Goal: Transaction & Acquisition: Purchase product/service

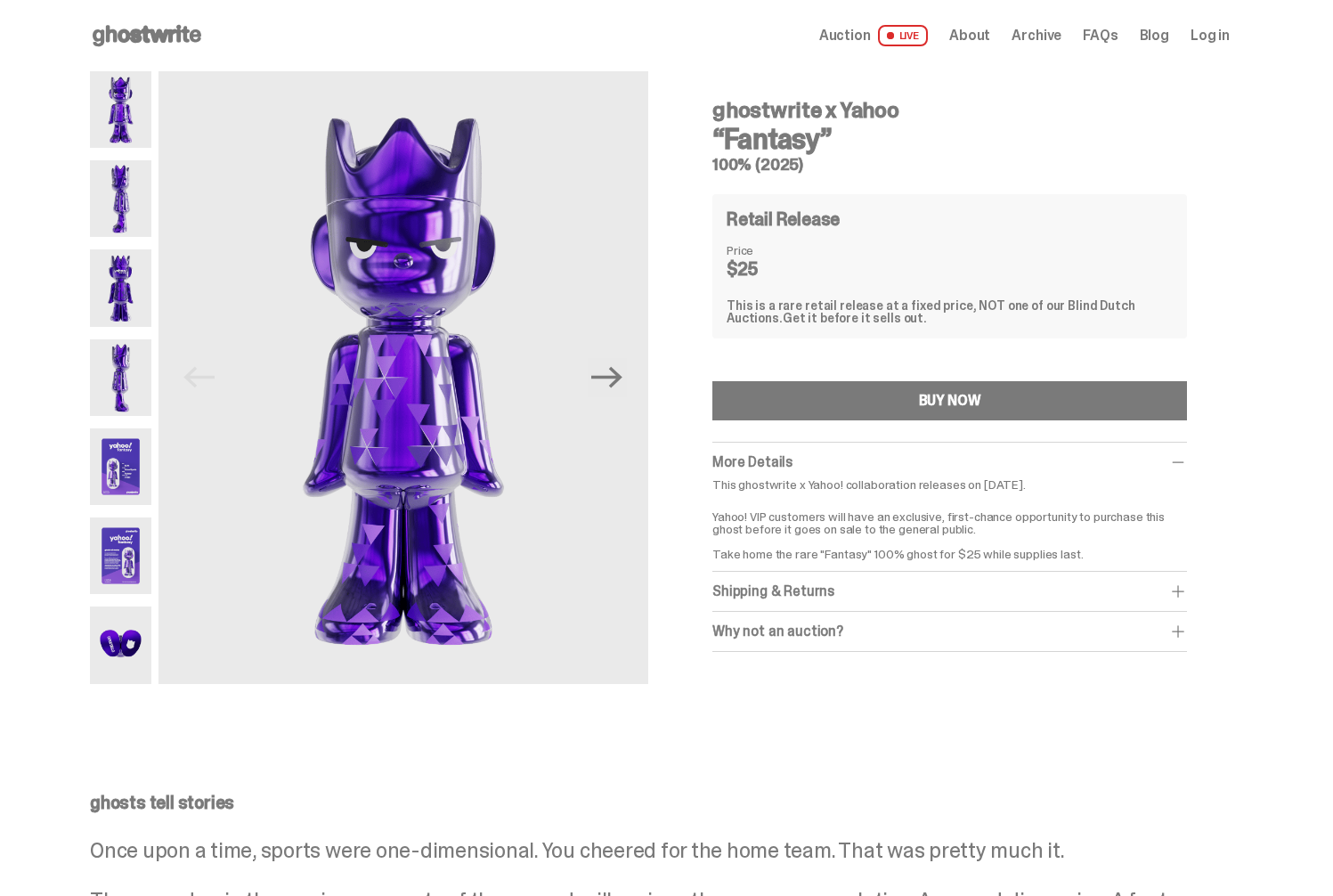
drag, startPoint x: 719, startPoint y: 106, endPoint x: 847, endPoint y: 134, distance: 131.0
click at [847, 134] on div "ghostwrite x Yahoo “Fantasy” 100% (2025)" at bounding box center [949, 128] width 474 height 87
copy div "ghostwrite x Yahoo “Fantasy”"
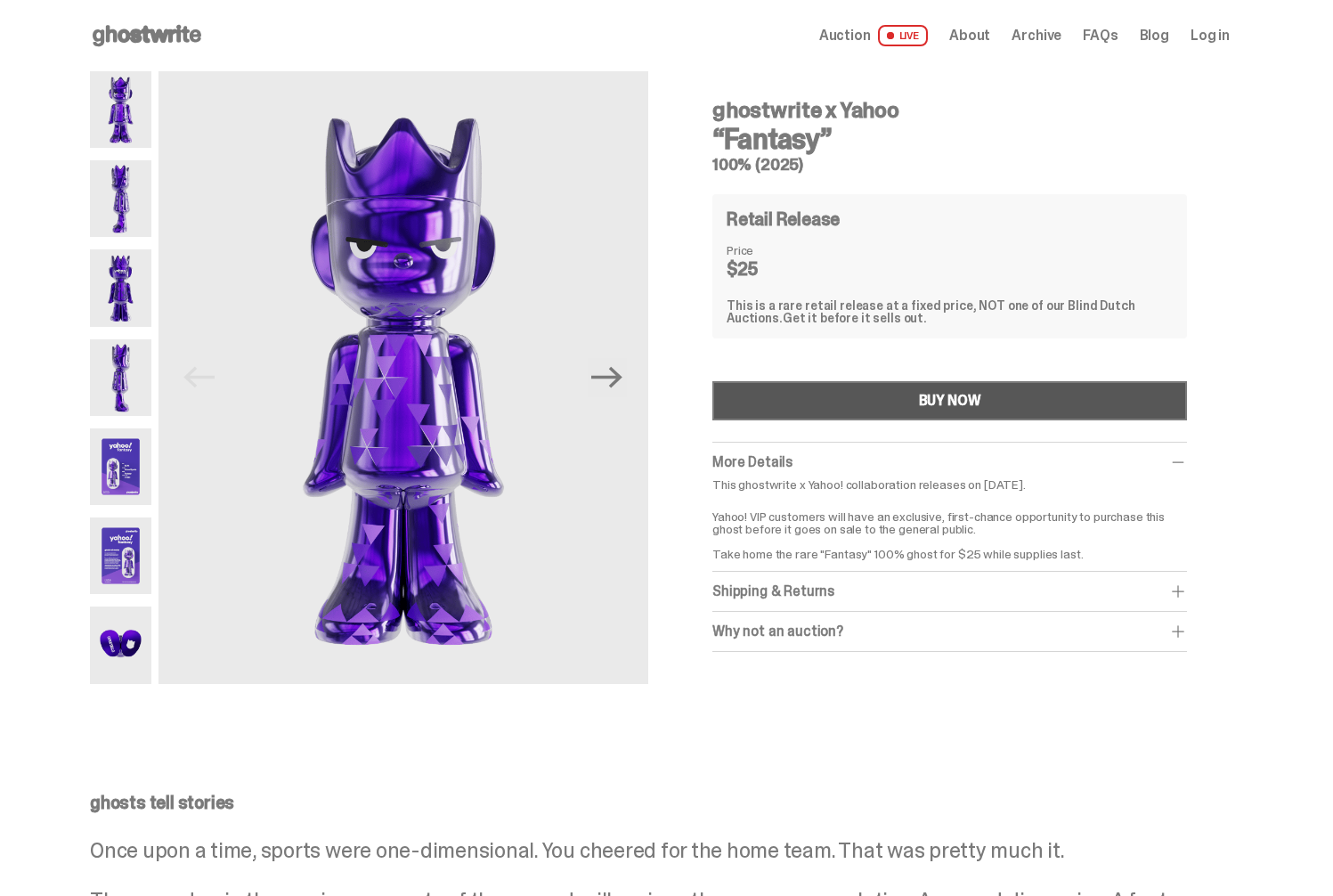
click at [997, 396] on button "BUY NOW" at bounding box center [949, 401] width 474 height 39
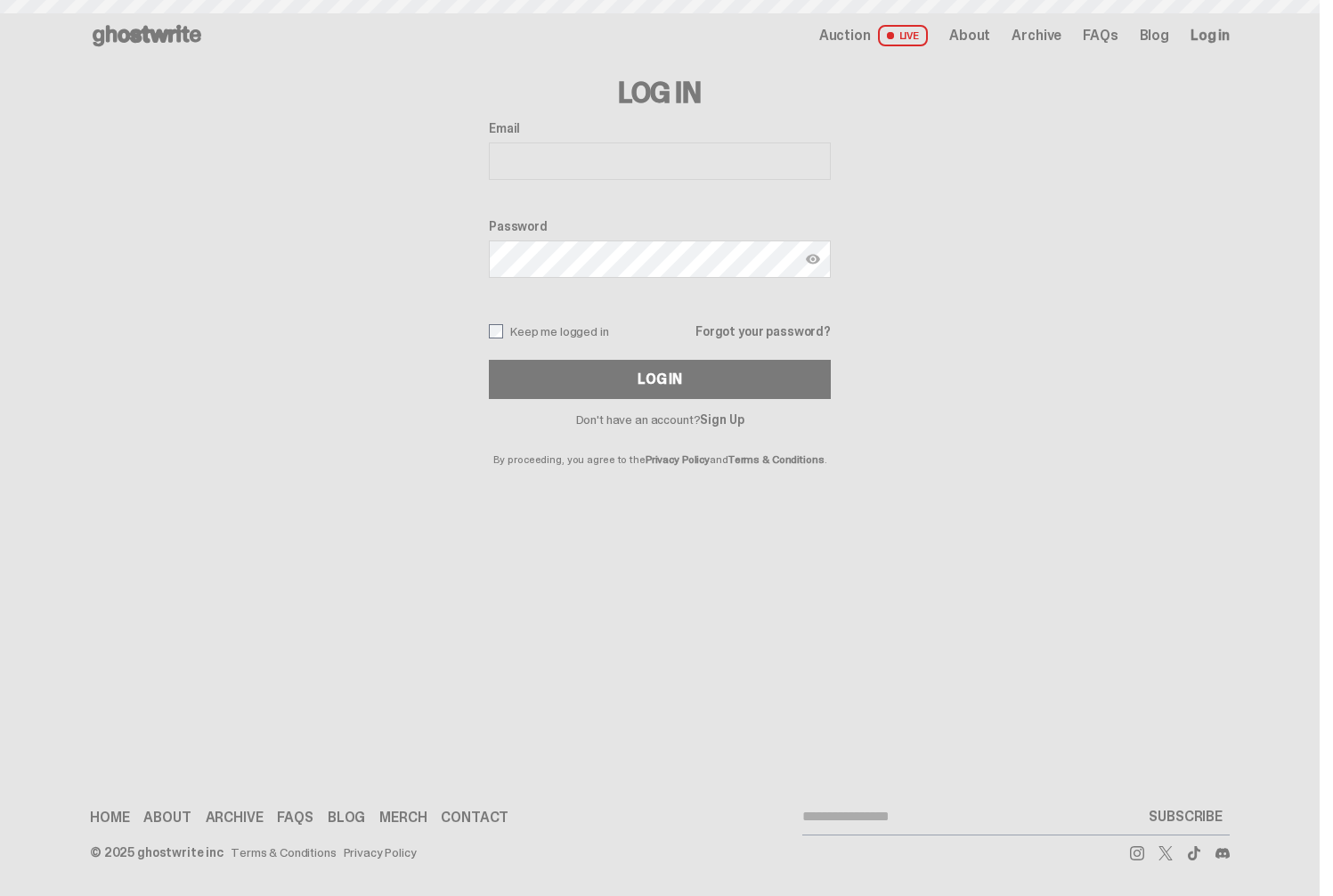
click at [660, 172] on input "Email" at bounding box center [660, 161] width 342 height 37
click at [719, 421] on link "Sign Up" at bounding box center [721, 420] width 44 height 16
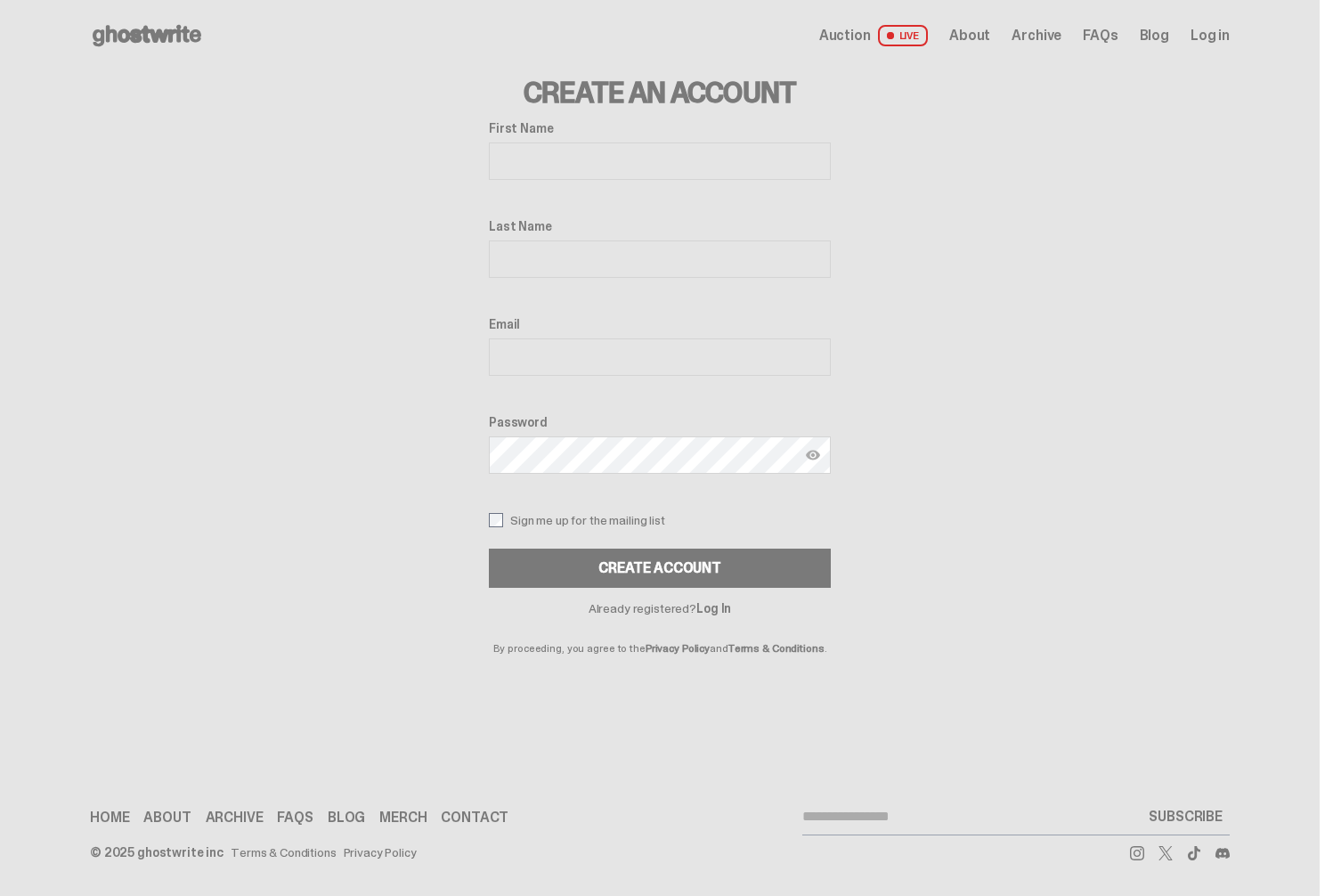
click at [553, 163] on input "First Name" at bounding box center [660, 161] width 342 height 37
type input "*****"
type input "******"
type input "**********"
click at [642, 575] on button "Create Account" at bounding box center [660, 568] width 342 height 39
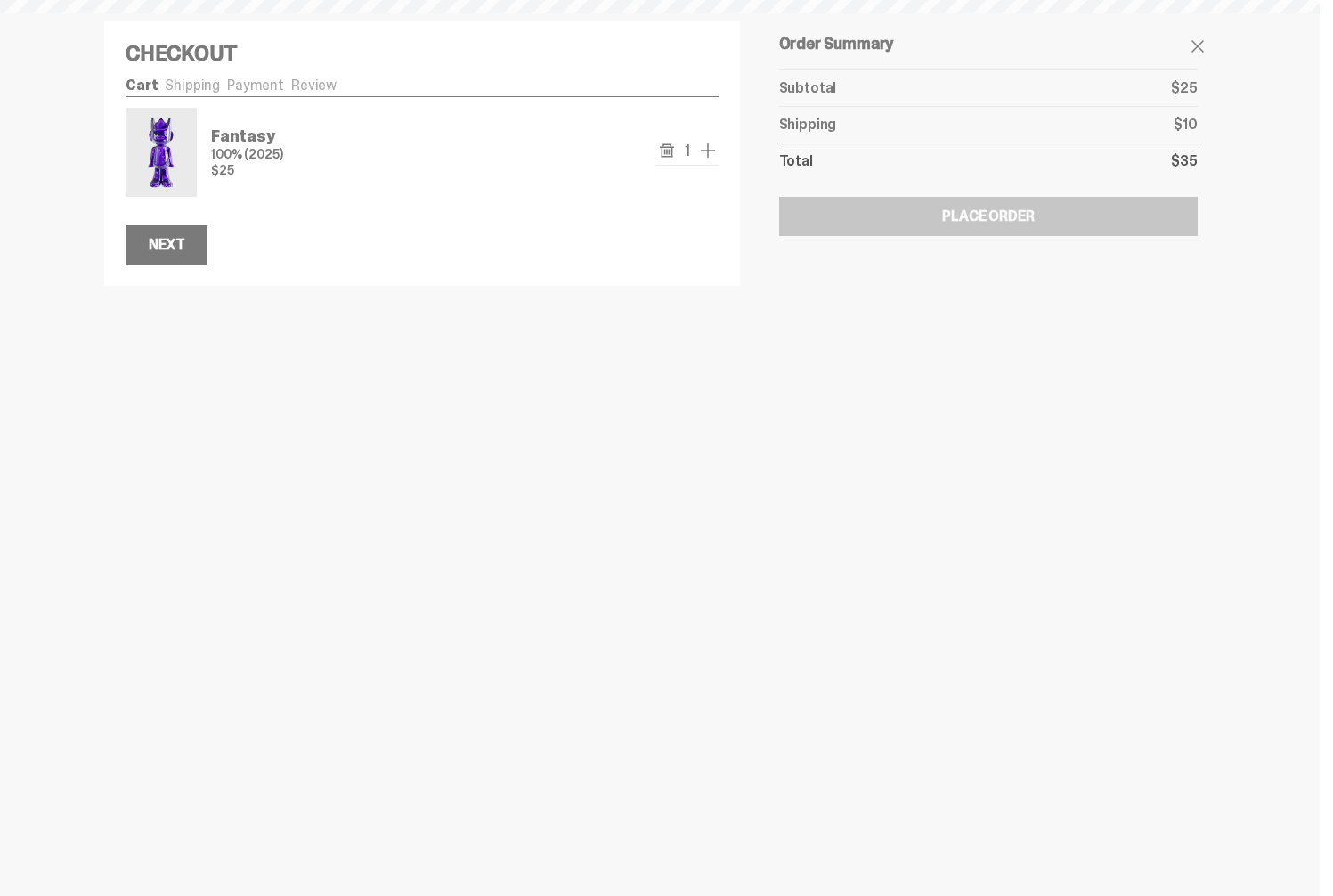
select select
select select "**"
click at [189, 234] on button "Next" at bounding box center [166, 245] width 82 height 39
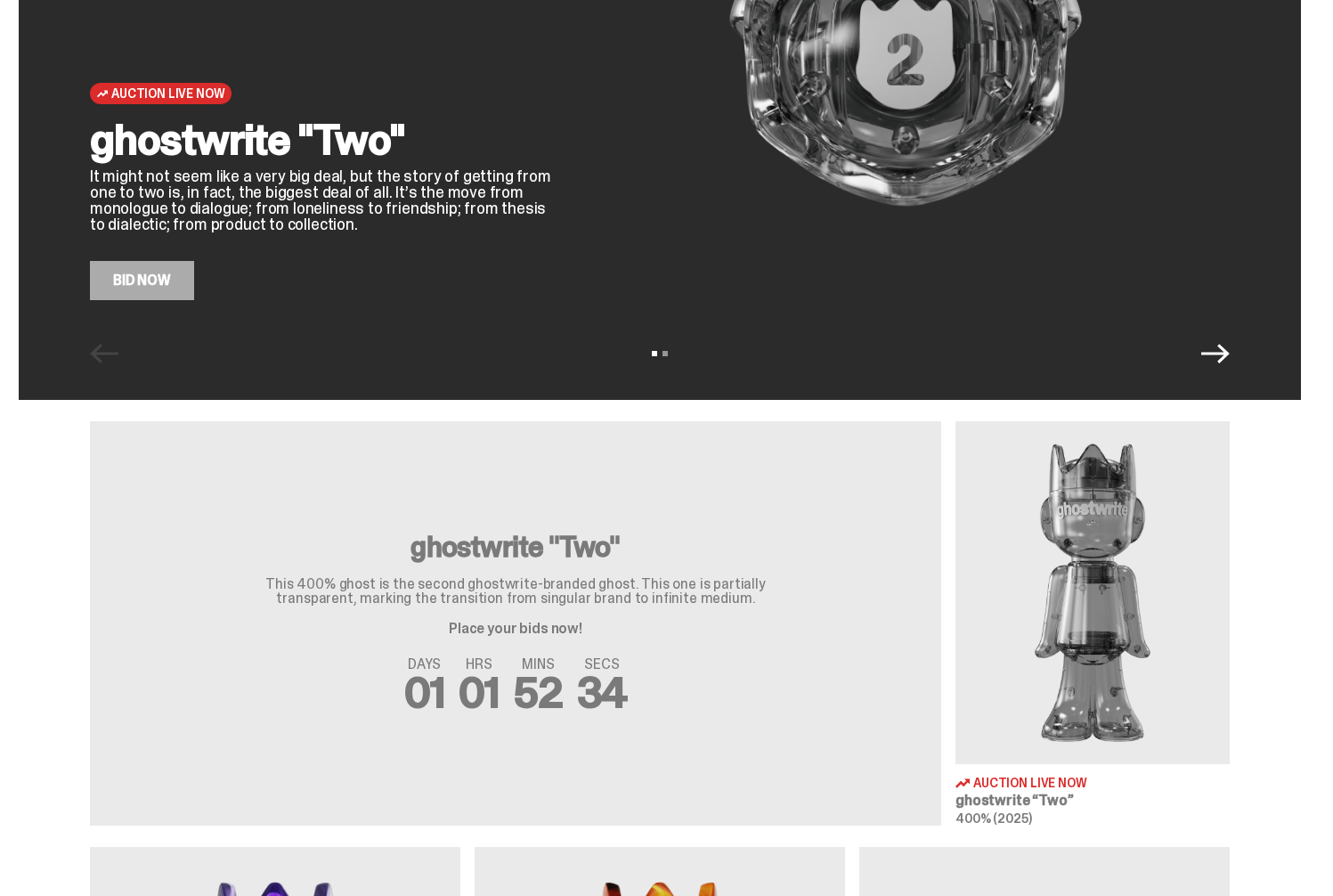
scroll to position [337, 0]
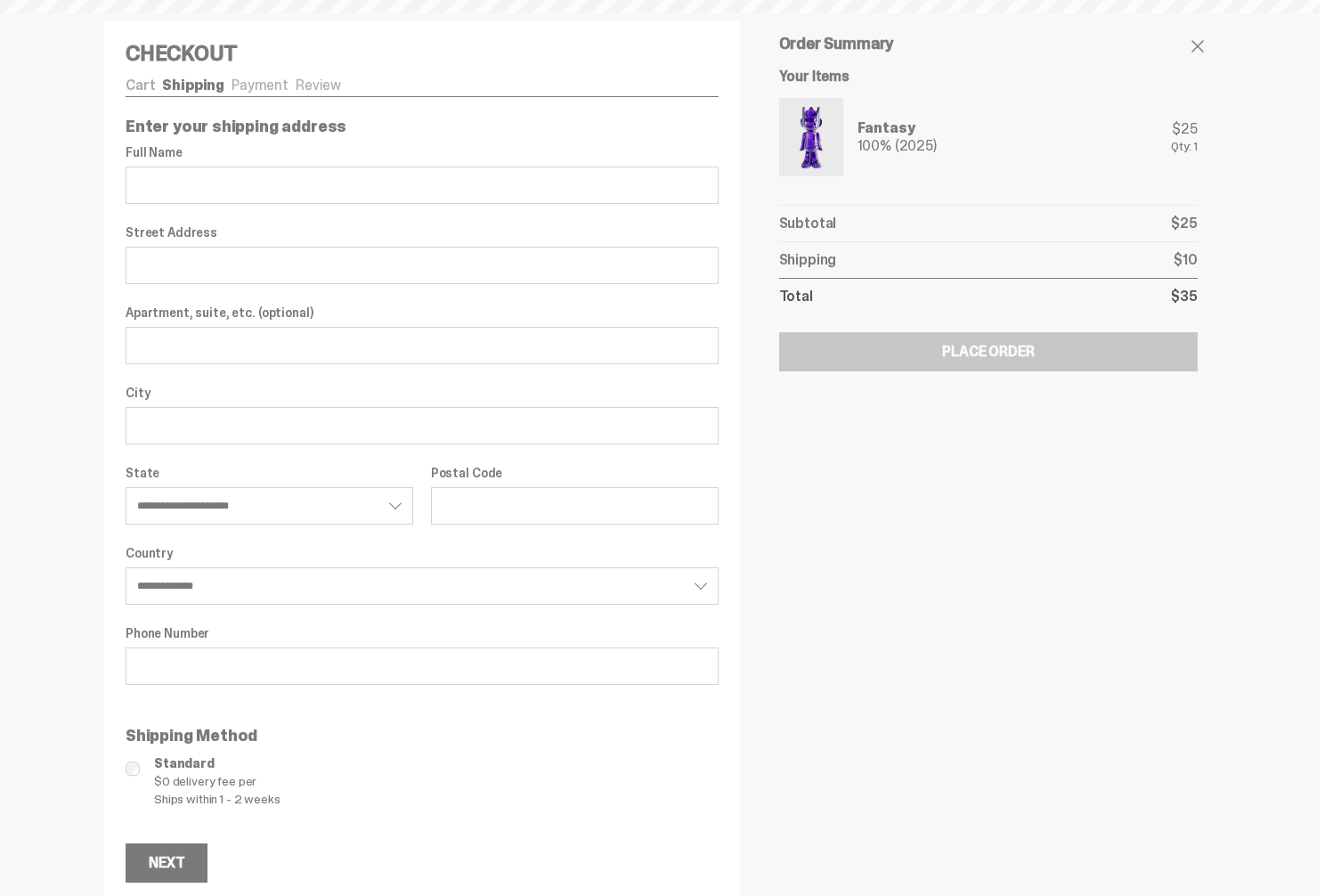
select select
select select "**"
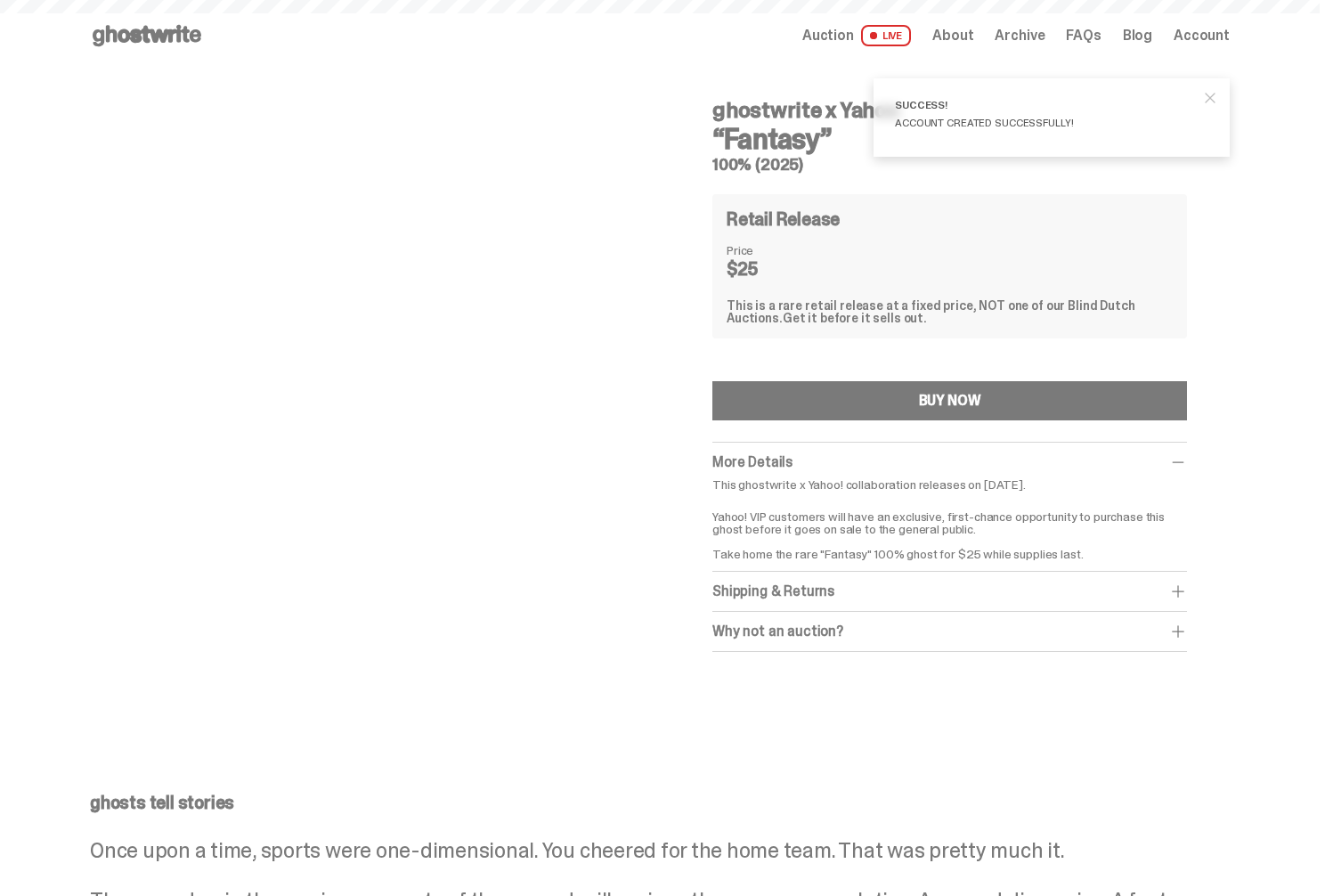
click at [113, 45] on icon at bounding box center [147, 35] width 114 height 28
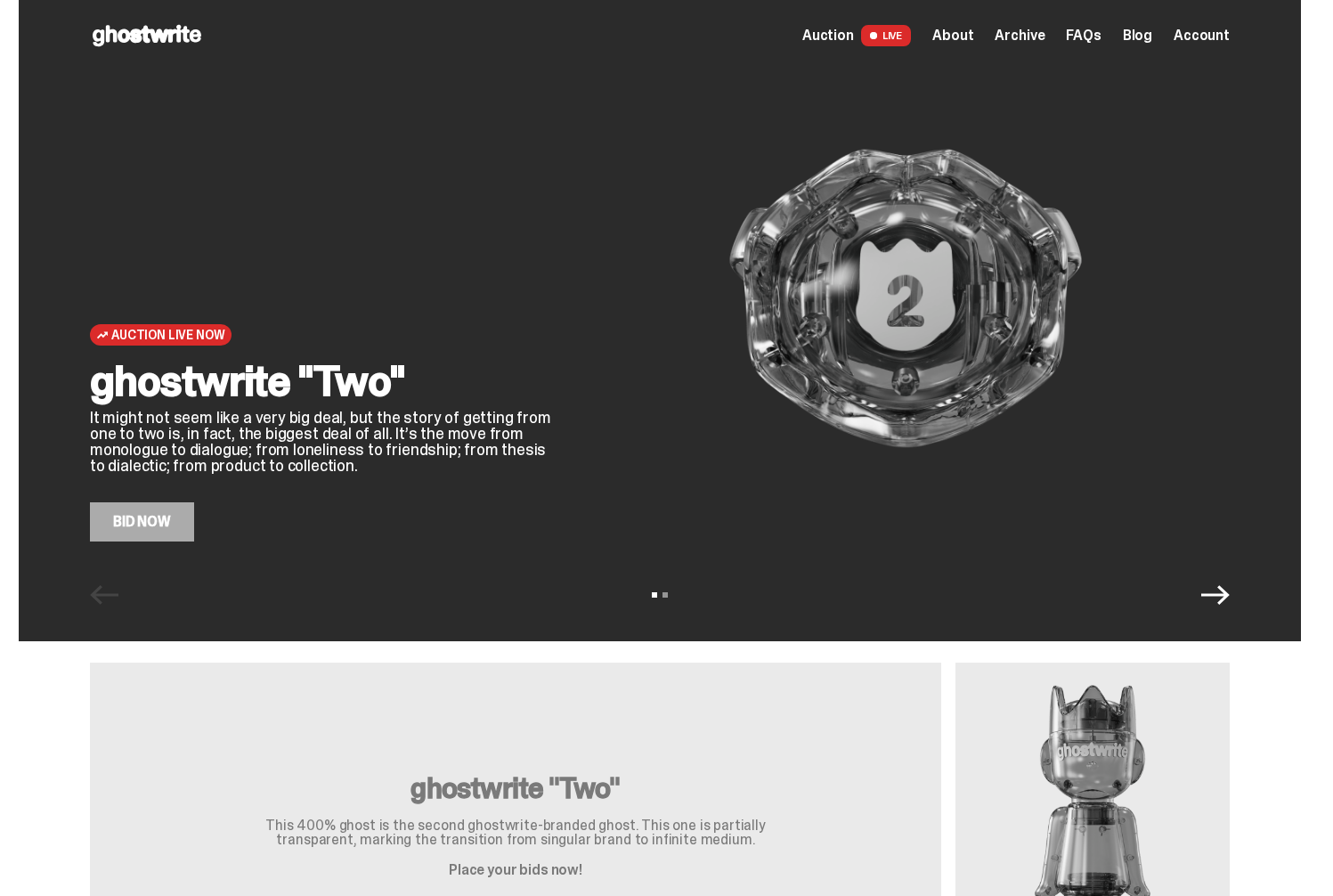
click at [877, 37] on span at bounding box center [872, 35] width 8 height 8
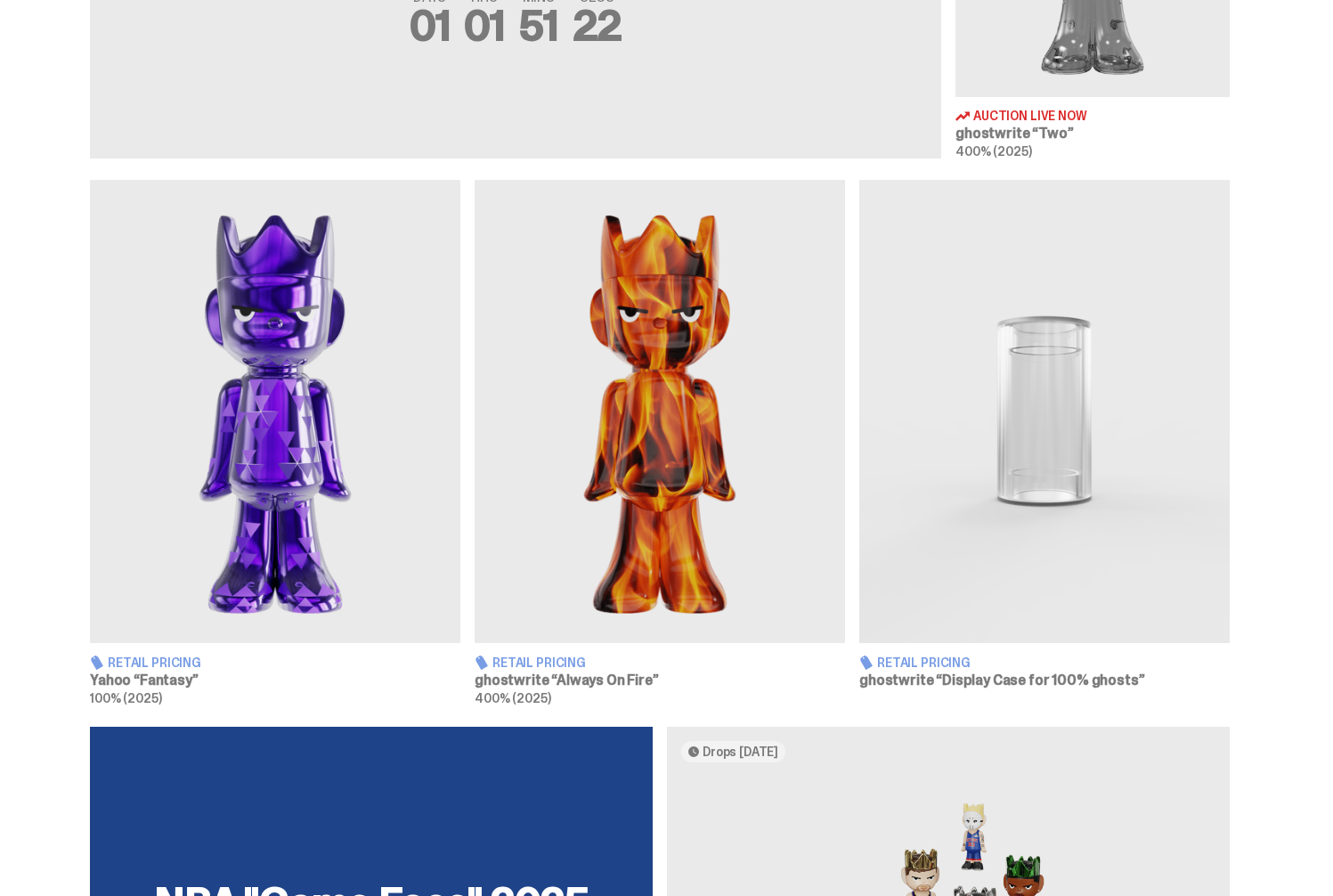
scroll to position [1066, 0]
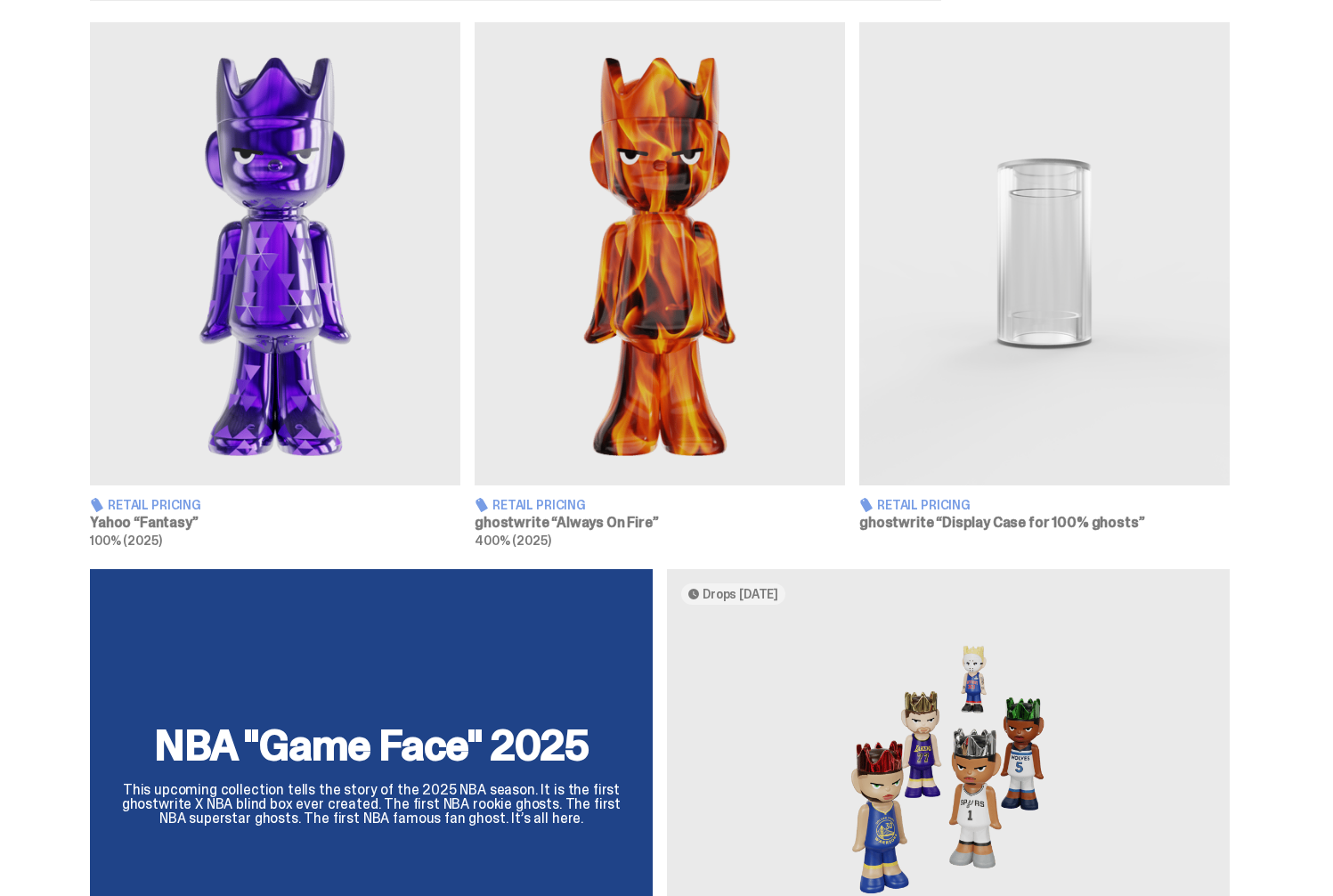
click at [286, 333] on img at bounding box center [275, 253] width 371 height 463
click at [670, 275] on img at bounding box center [659, 253] width 371 height 463
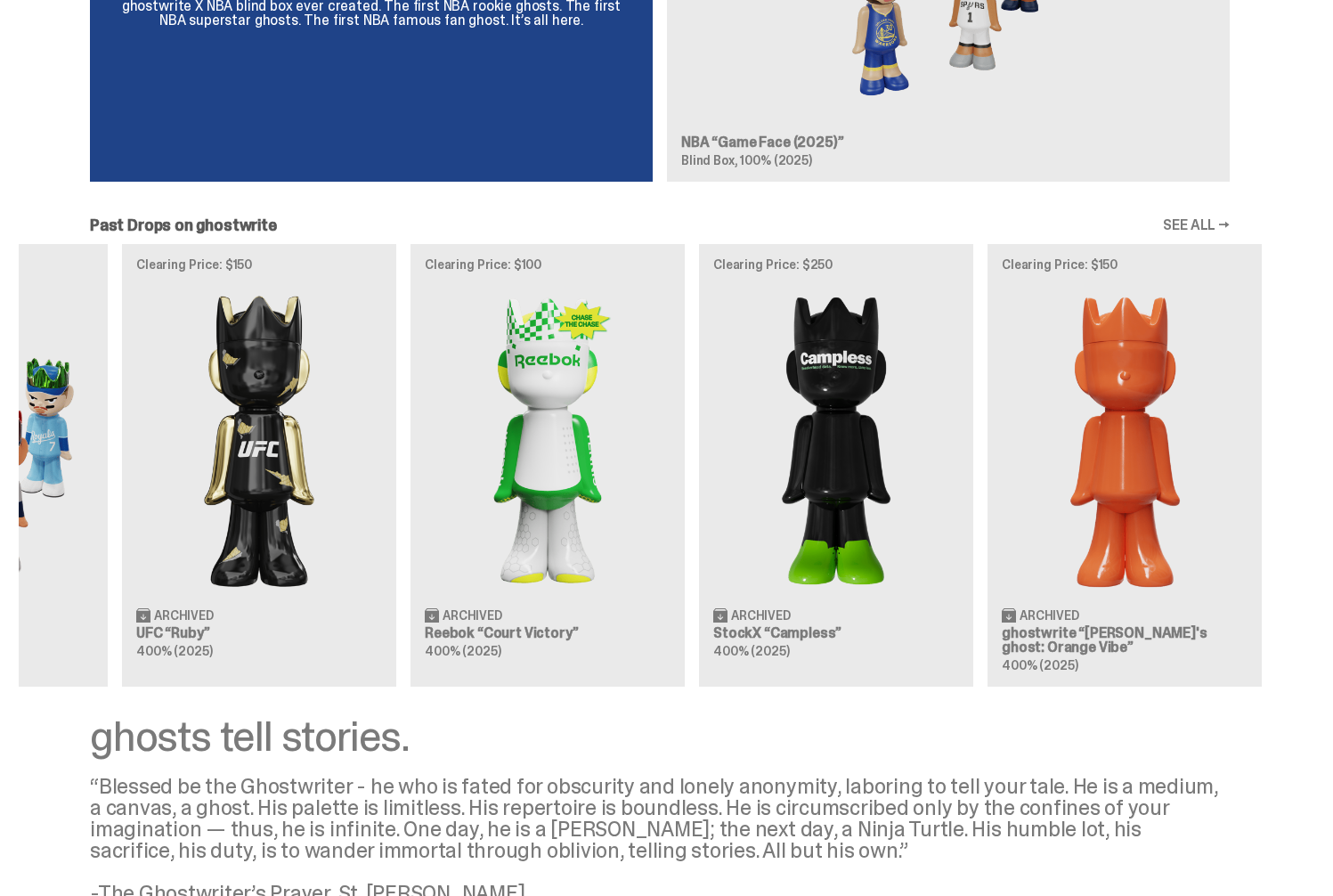
scroll to position [0, 577]
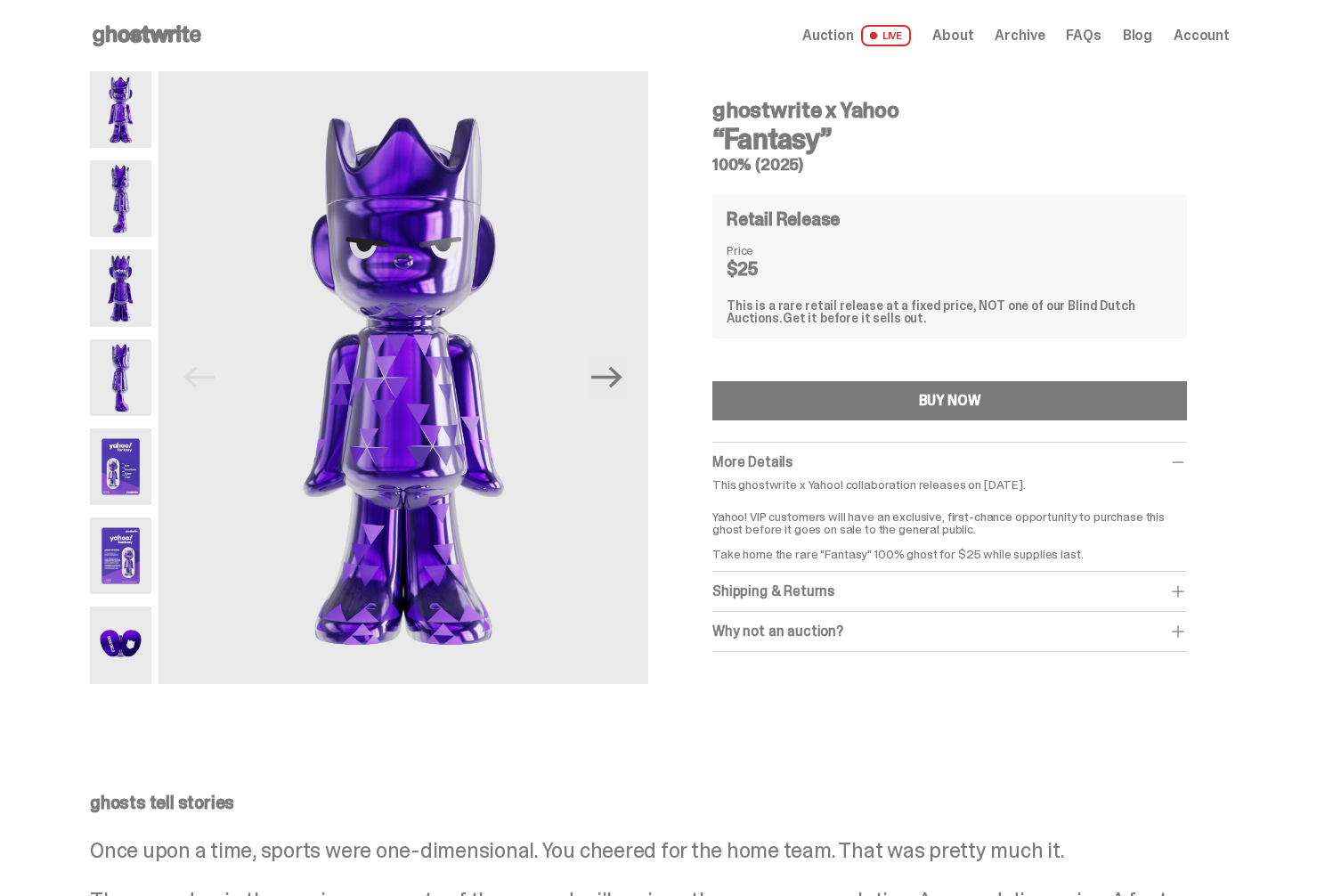
click at [140, 168] on img at bounding box center [120, 199] width 62 height 76
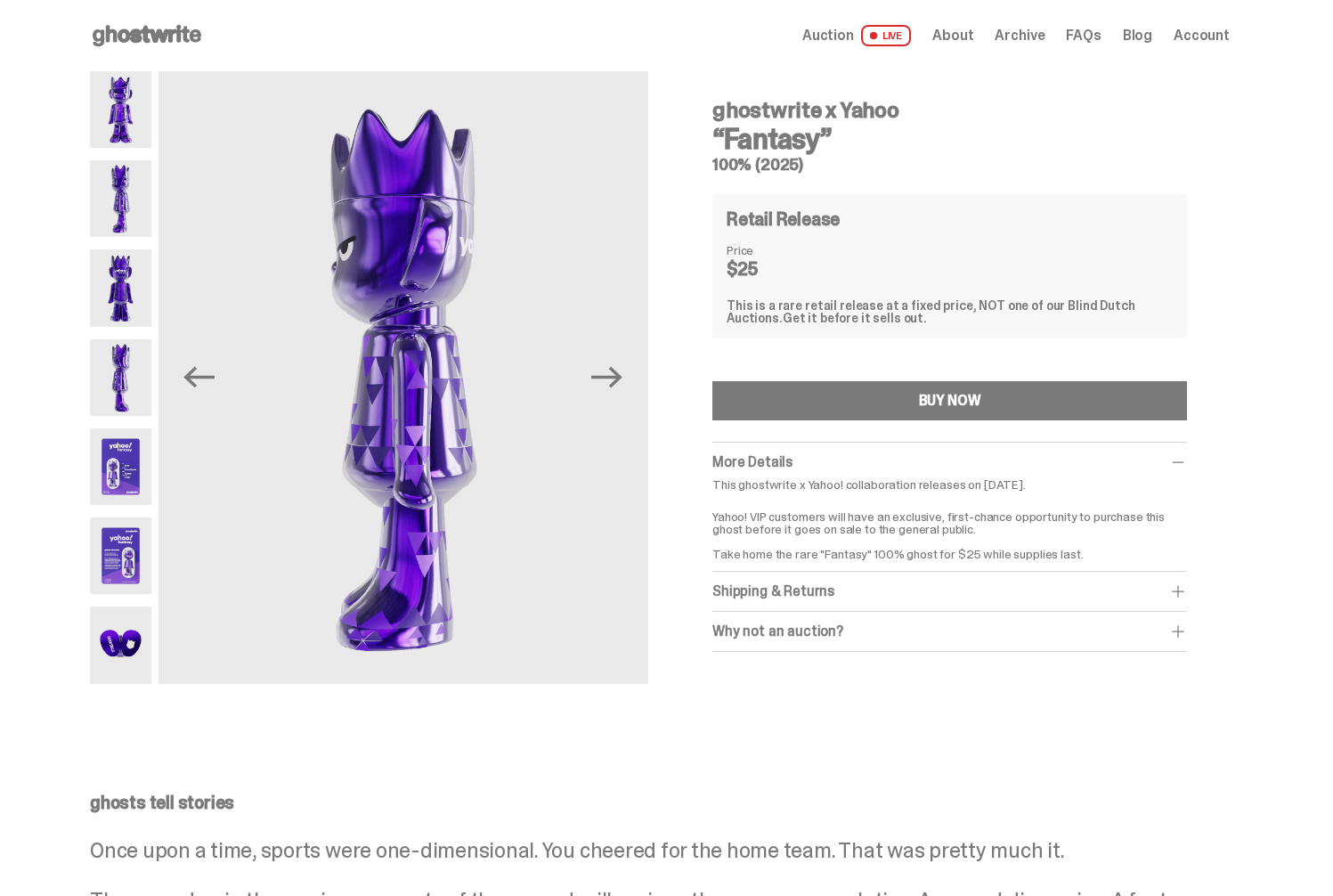
click at [117, 273] on img at bounding box center [120, 288] width 62 height 76
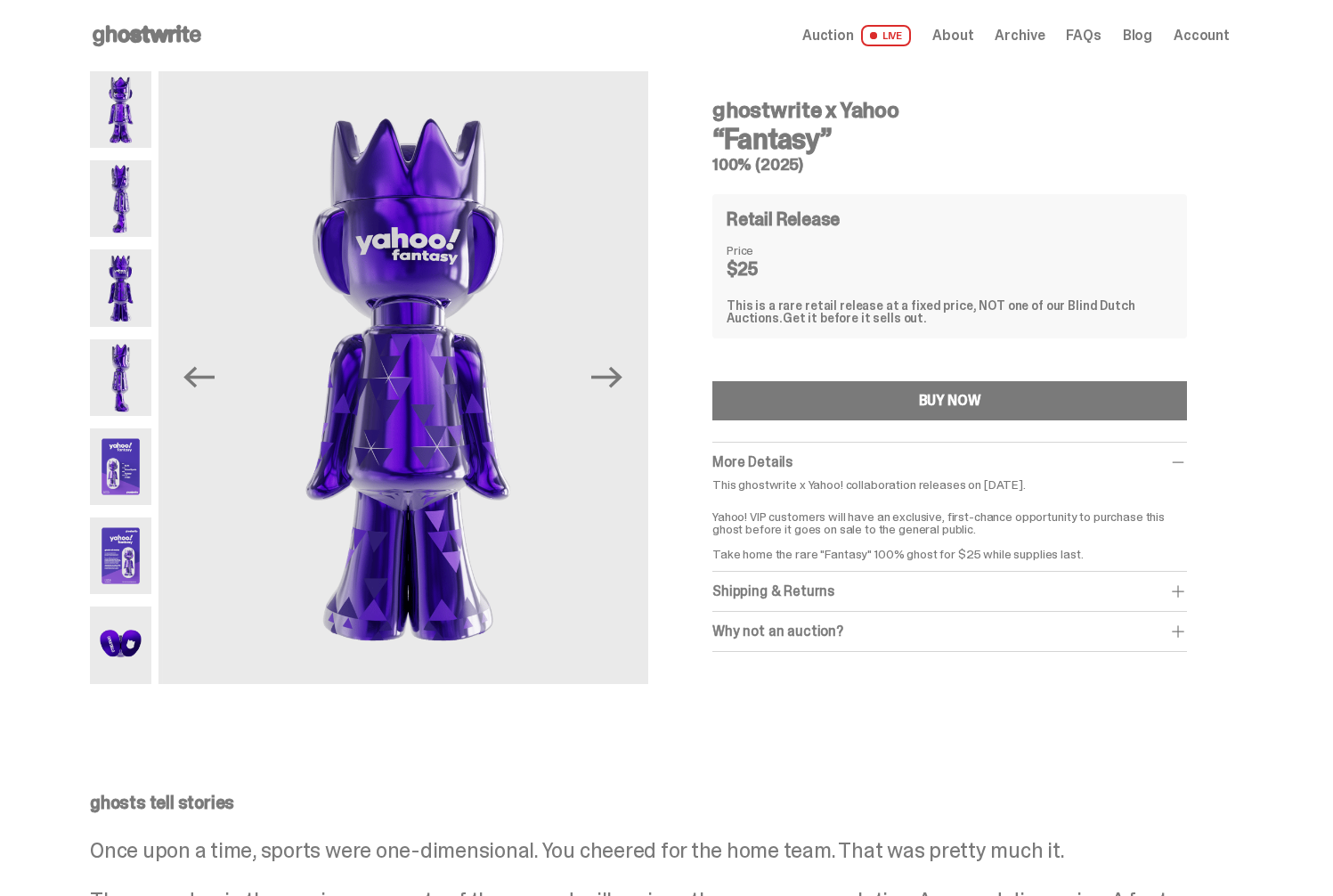
click at [106, 341] on img at bounding box center [120, 378] width 62 height 76
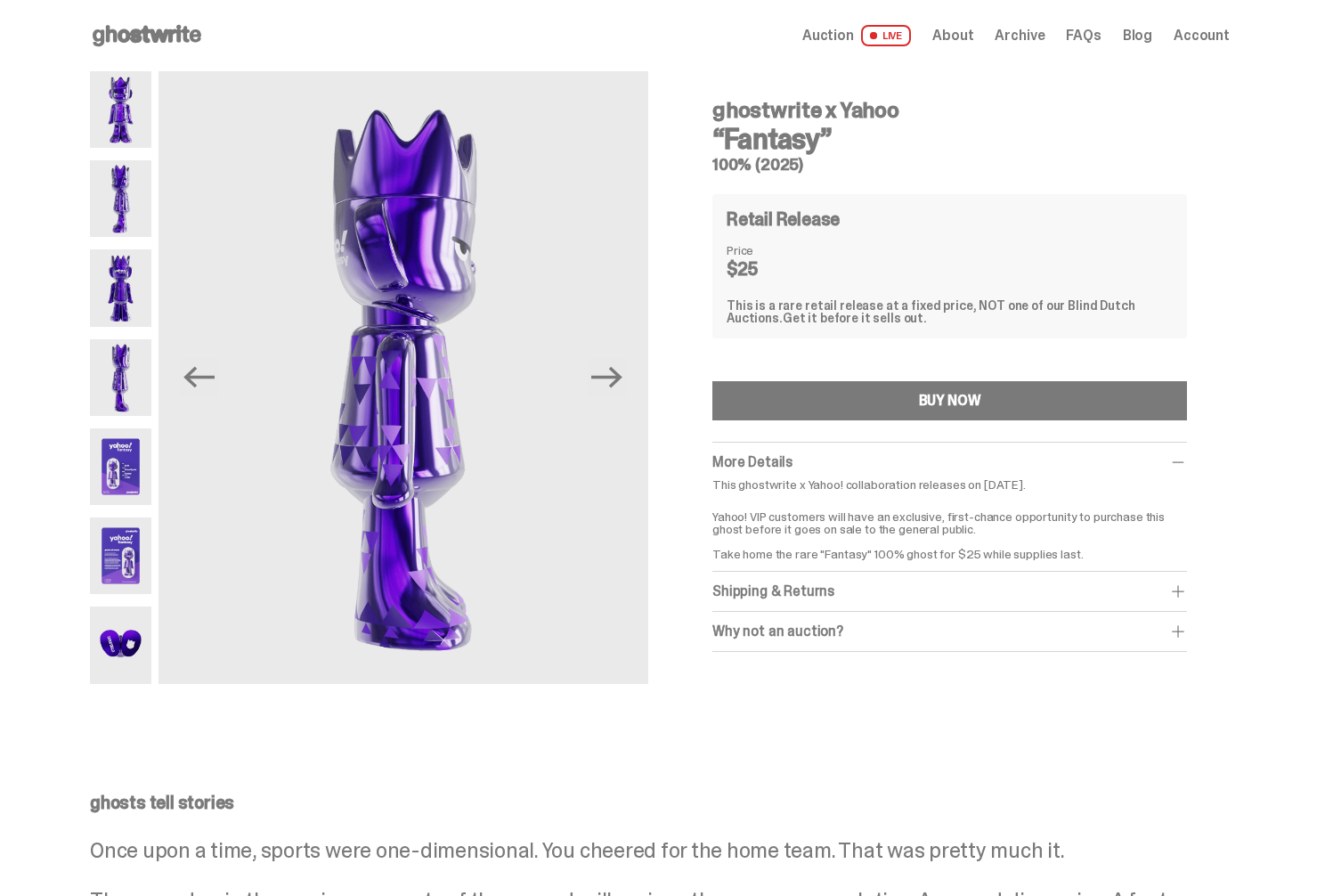
drag, startPoint x: 120, startPoint y: 468, endPoint x: 132, endPoint y: 550, distance: 82.9
click at [120, 468] on img at bounding box center [120, 467] width 62 height 76
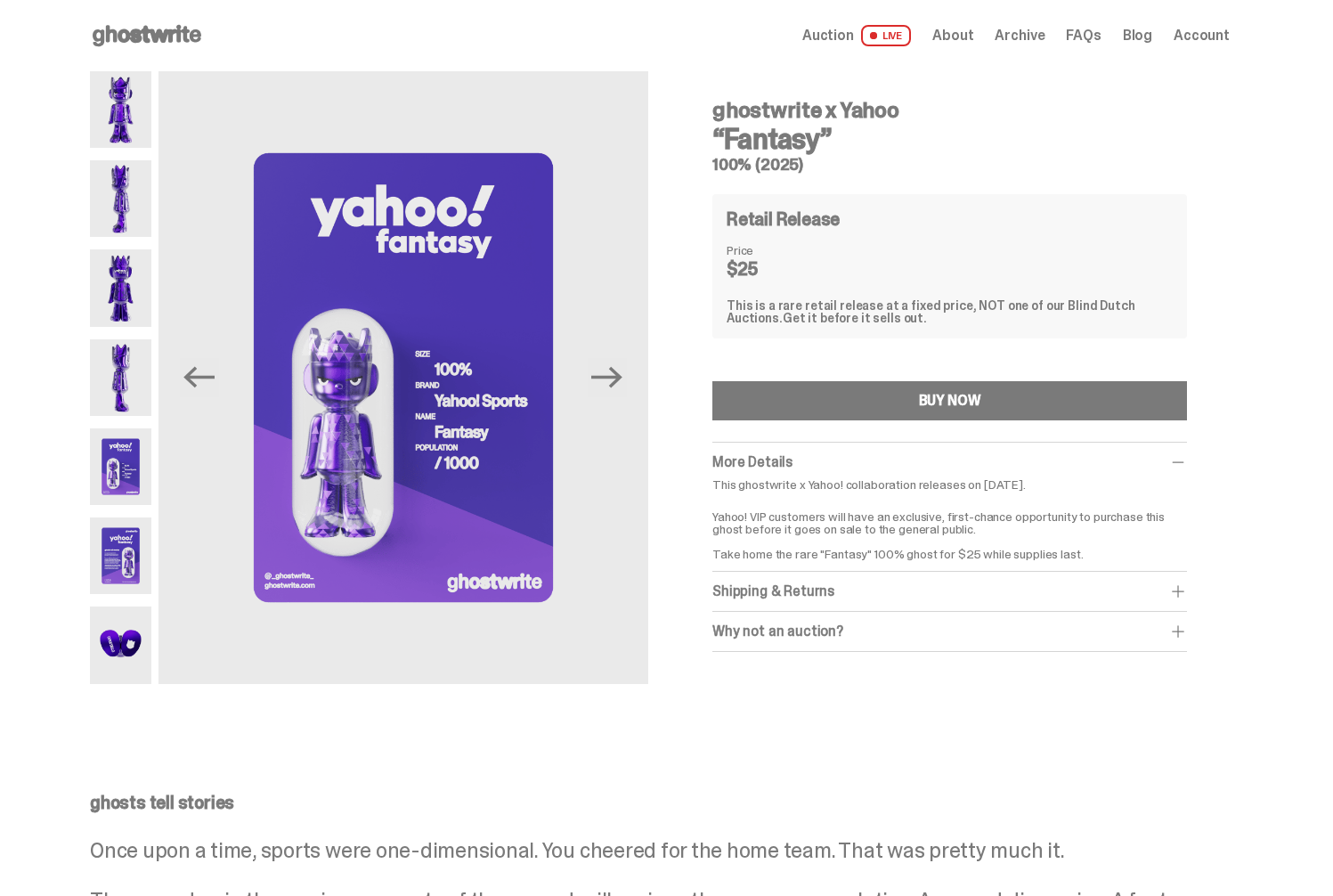
click at [135, 548] on img at bounding box center [120, 556] width 62 height 76
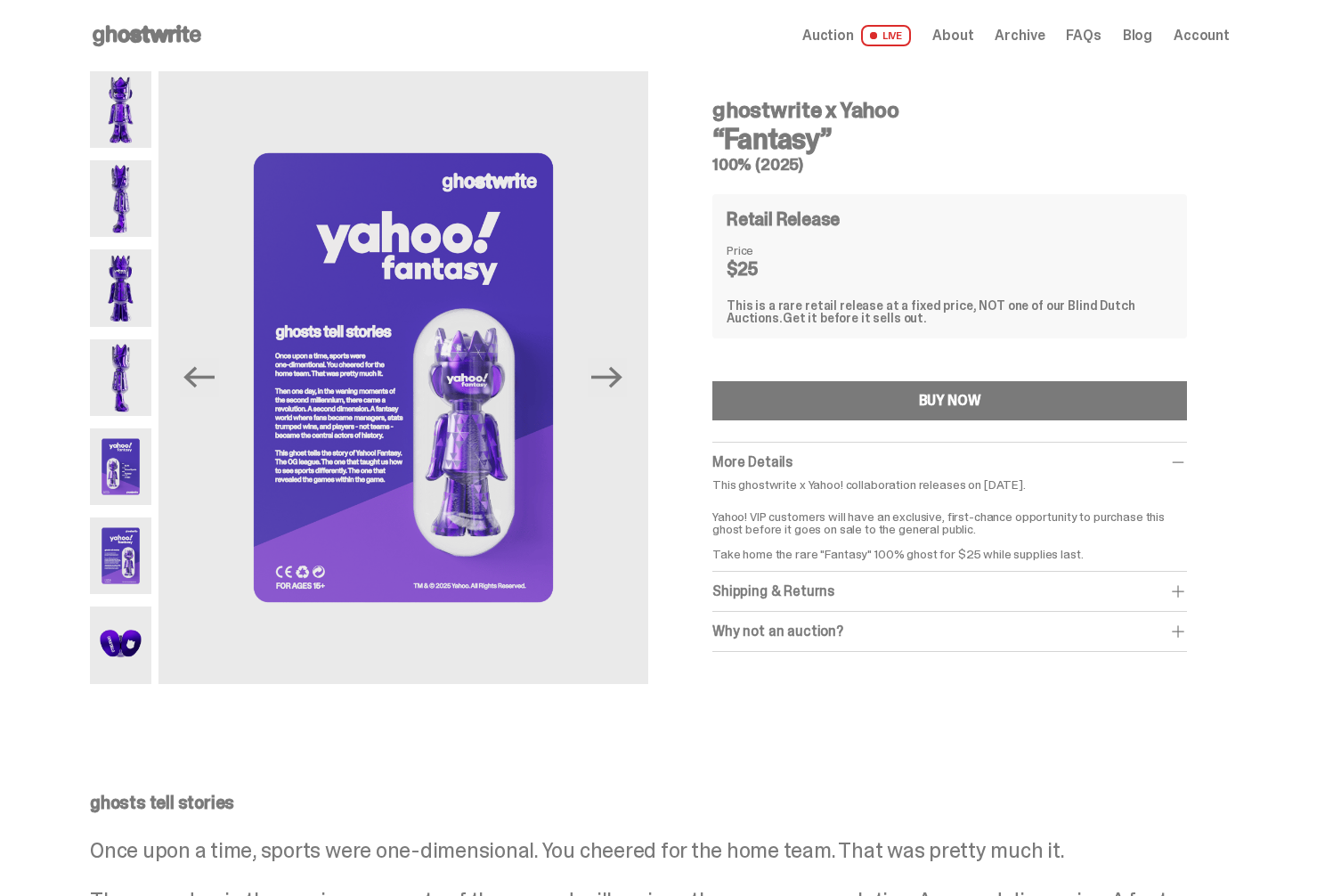
click at [114, 639] on img at bounding box center [120, 645] width 62 height 76
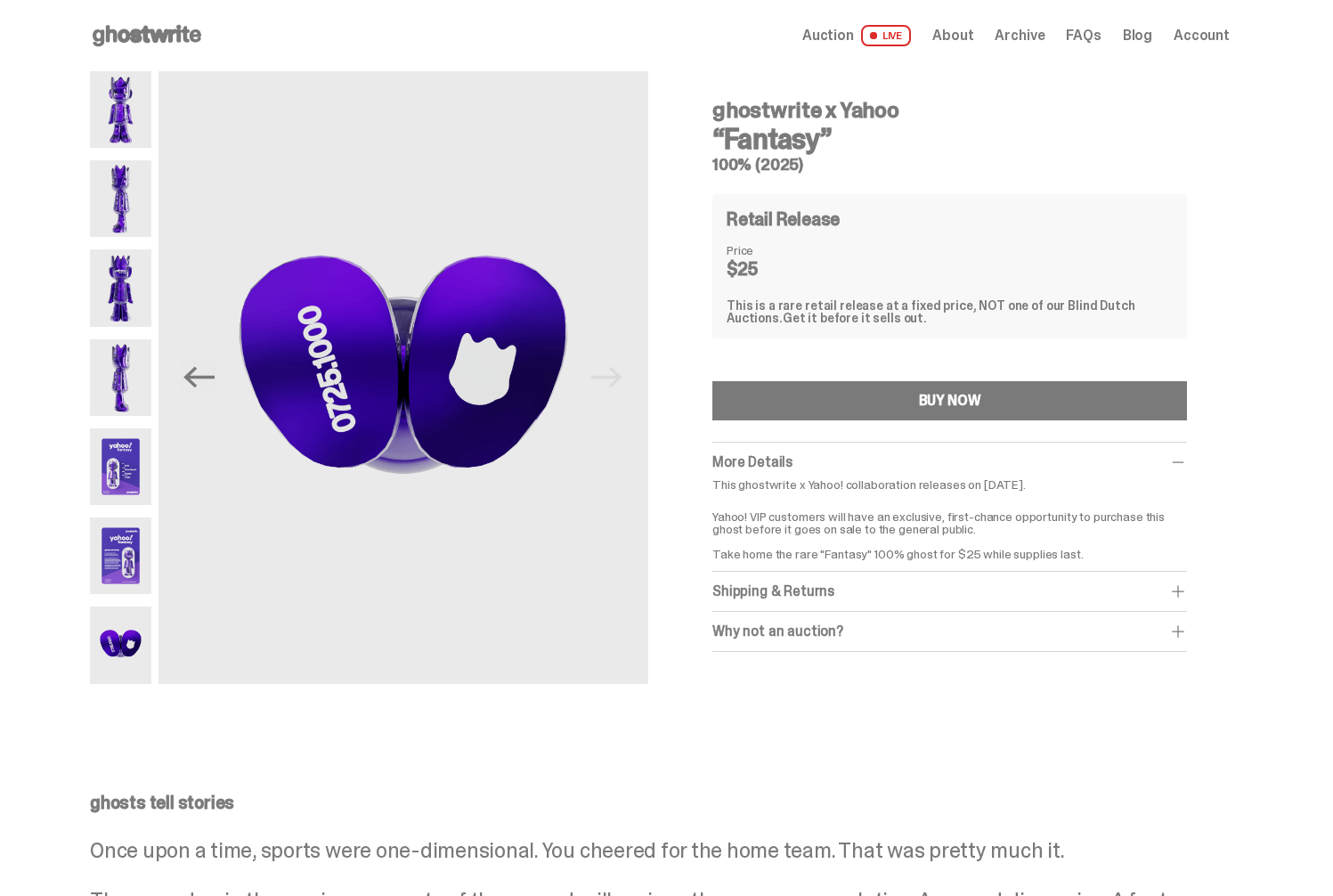
click at [720, 113] on div "ghostwrite x Yahoo “Fantasy” 100% (2025)" at bounding box center [949, 128] width 474 height 87
click at [1118, 224] on div "Retail Release" at bounding box center [950, 219] width 446 height 22
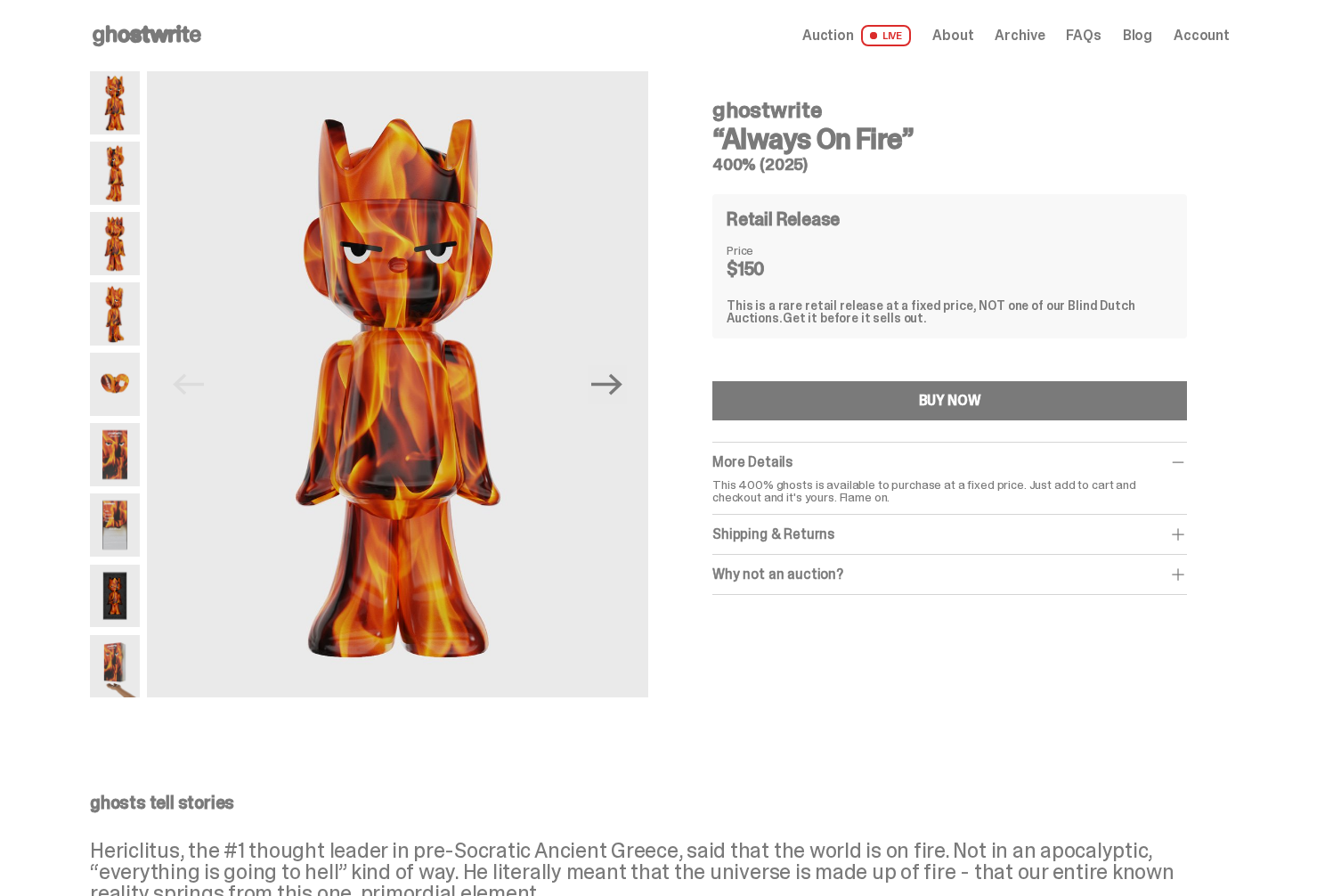
drag, startPoint x: 931, startPoint y: 395, endPoint x: 845, endPoint y: 278, distance: 145.2
click at [883, 259] on div "ghostwrite “Always On Fire” 400% (2025) Retail Release Price $150 This is a rar…" at bounding box center [949, 339] width 474 height 510
drag, startPoint x: 938, startPoint y: 301, endPoint x: 1017, endPoint y: 302, distance: 79.0
click at [1017, 302] on div "This is a rare retail release at a fixed price, NOT one of our Blind Dutch Auct…" at bounding box center [950, 311] width 446 height 24
